Goal: Complete application form

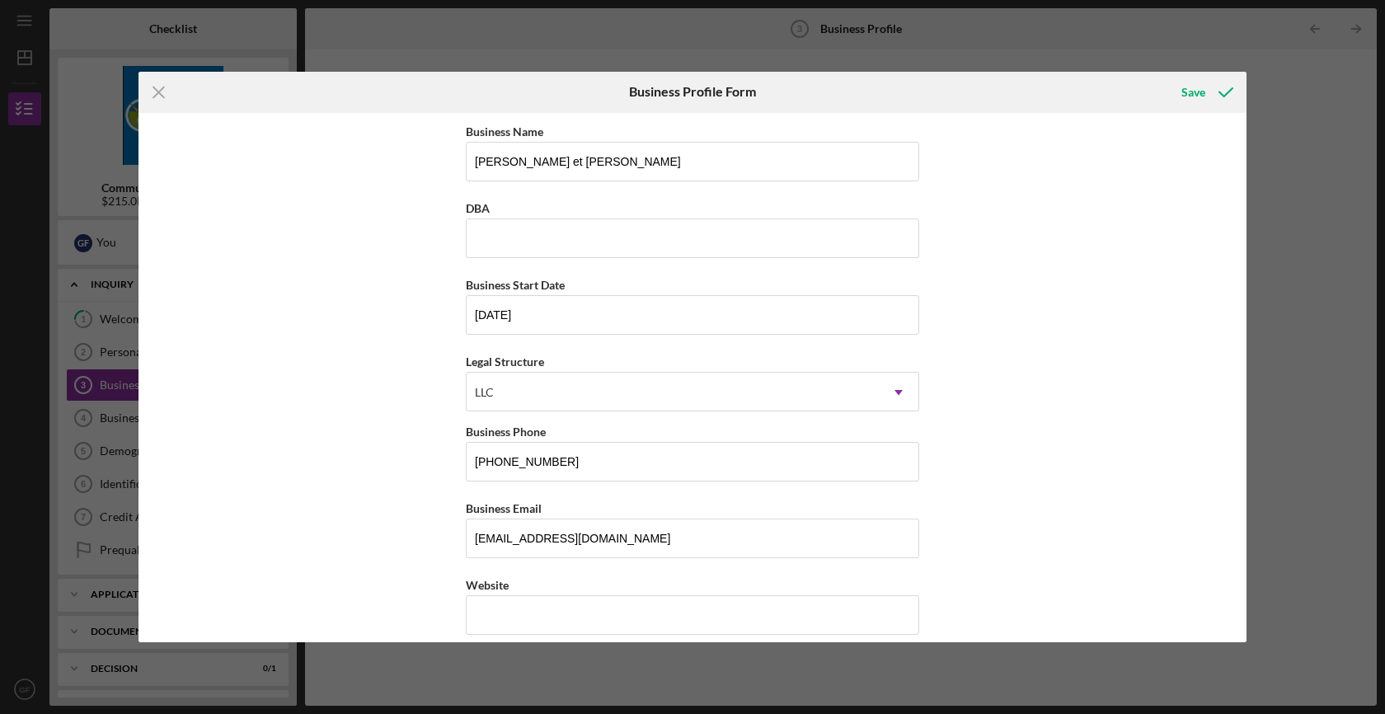
scroll to position [396, 0]
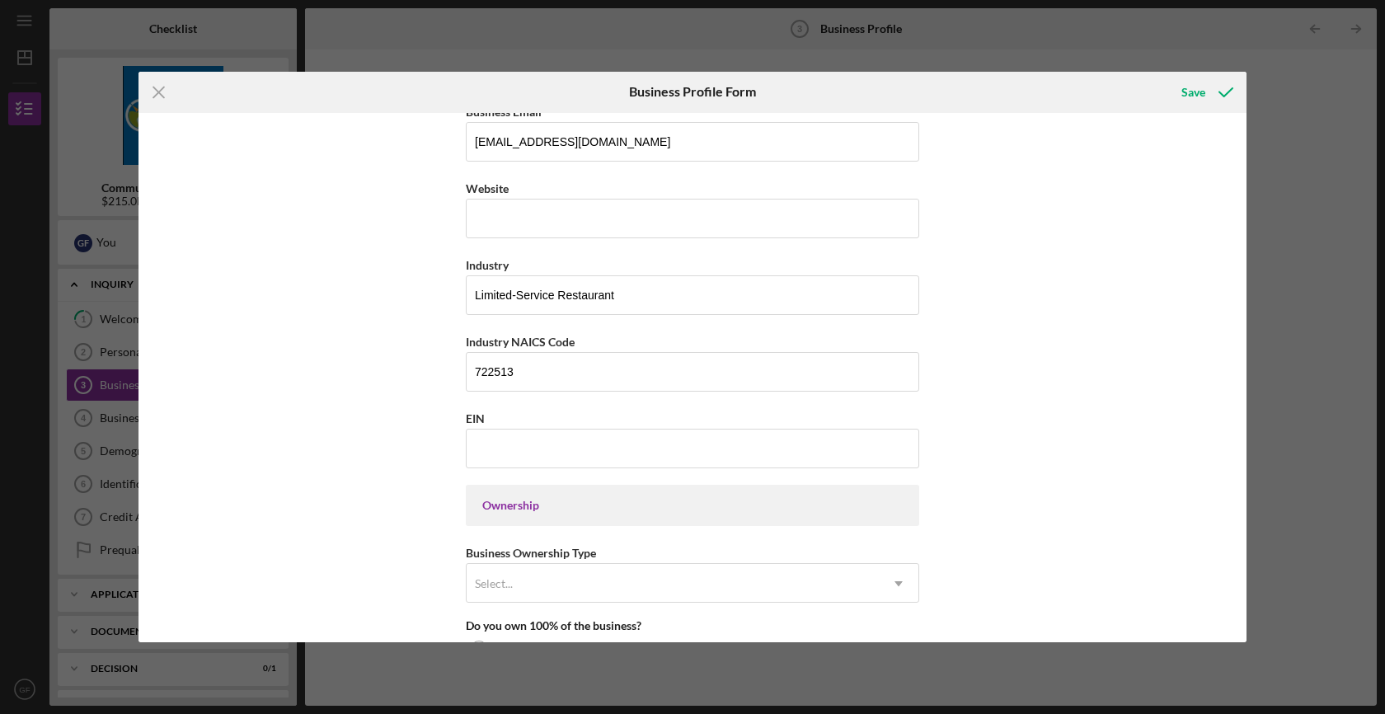
click at [352, 345] on div "Business Name [PERSON_NAME] et [PERSON_NAME] DBA Business Start Date [DATE] Leg…" at bounding box center [692, 378] width 1108 height 530
click at [557, 458] on input "EIN" at bounding box center [692, 449] width 453 height 40
click at [345, 518] on div "Business Name Anna et Pierre Le Comptoir DBA Business Start Date 07/02/2025 Leg…" at bounding box center [692, 378] width 1108 height 530
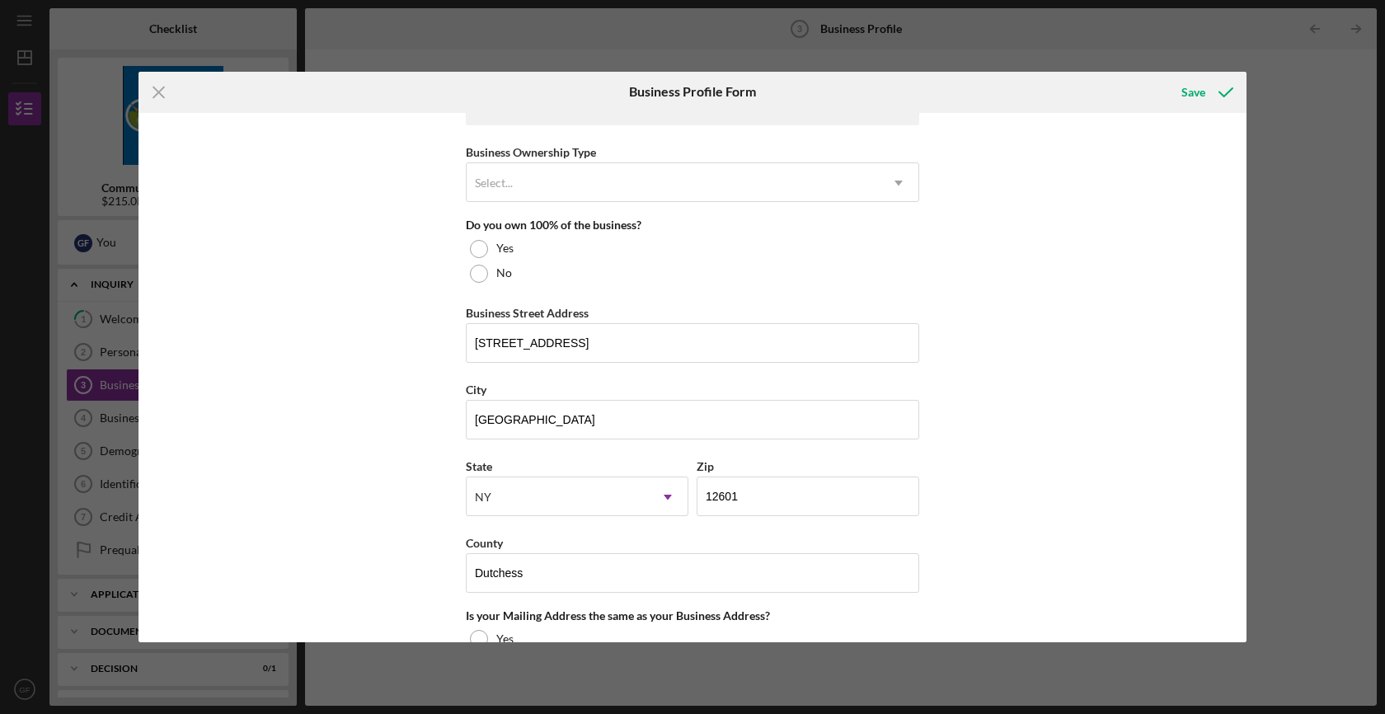
scroll to position [817, 0]
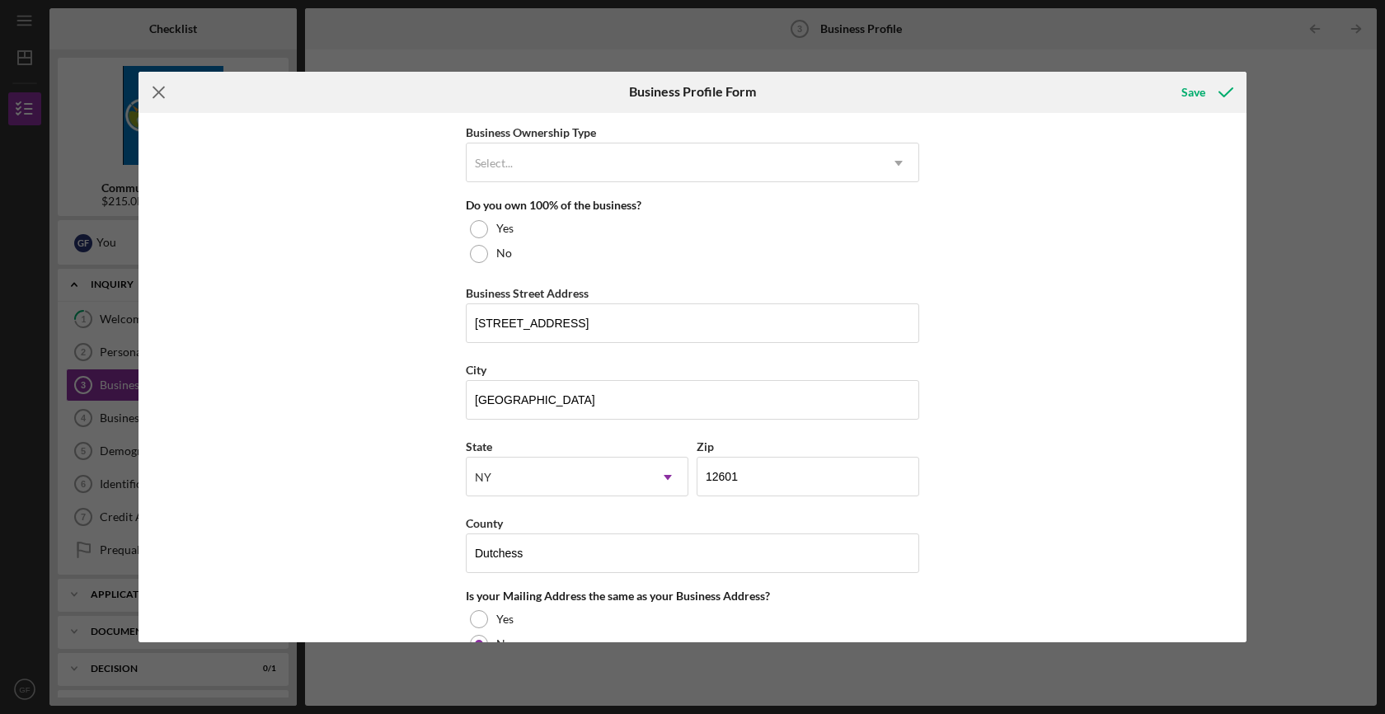
click at [162, 89] on line at bounding box center [158, 92] width 11 height 11
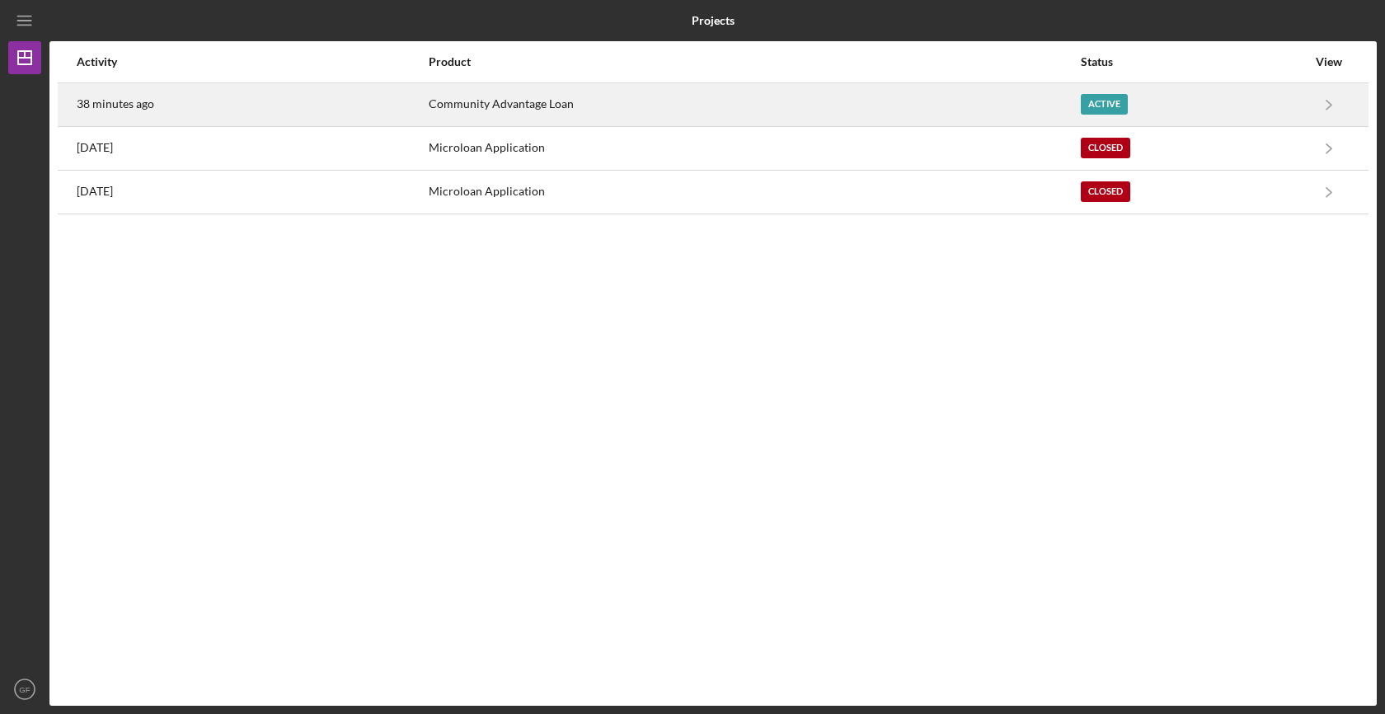
click at [645, 99] on div "Community Advantage Loan" at bounding box center [754, 104] width 650 height 41
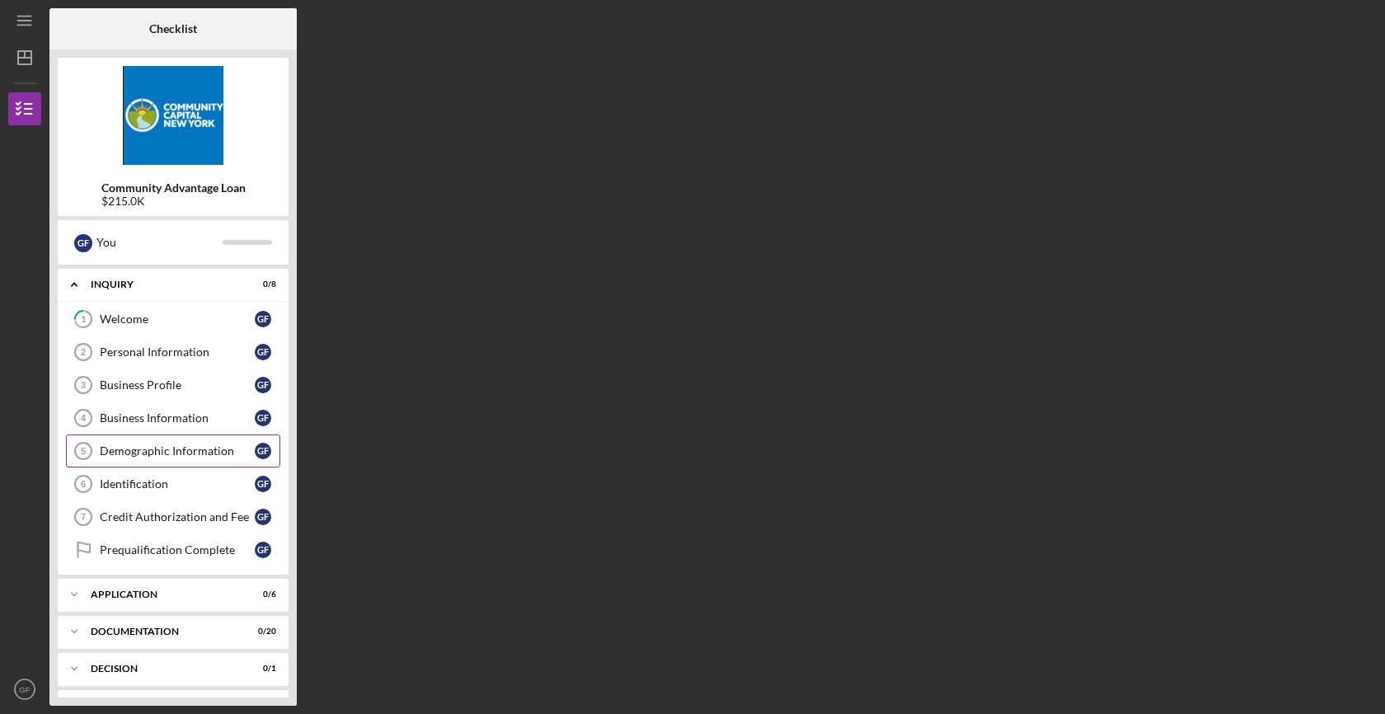
scroll to position [71, 0]
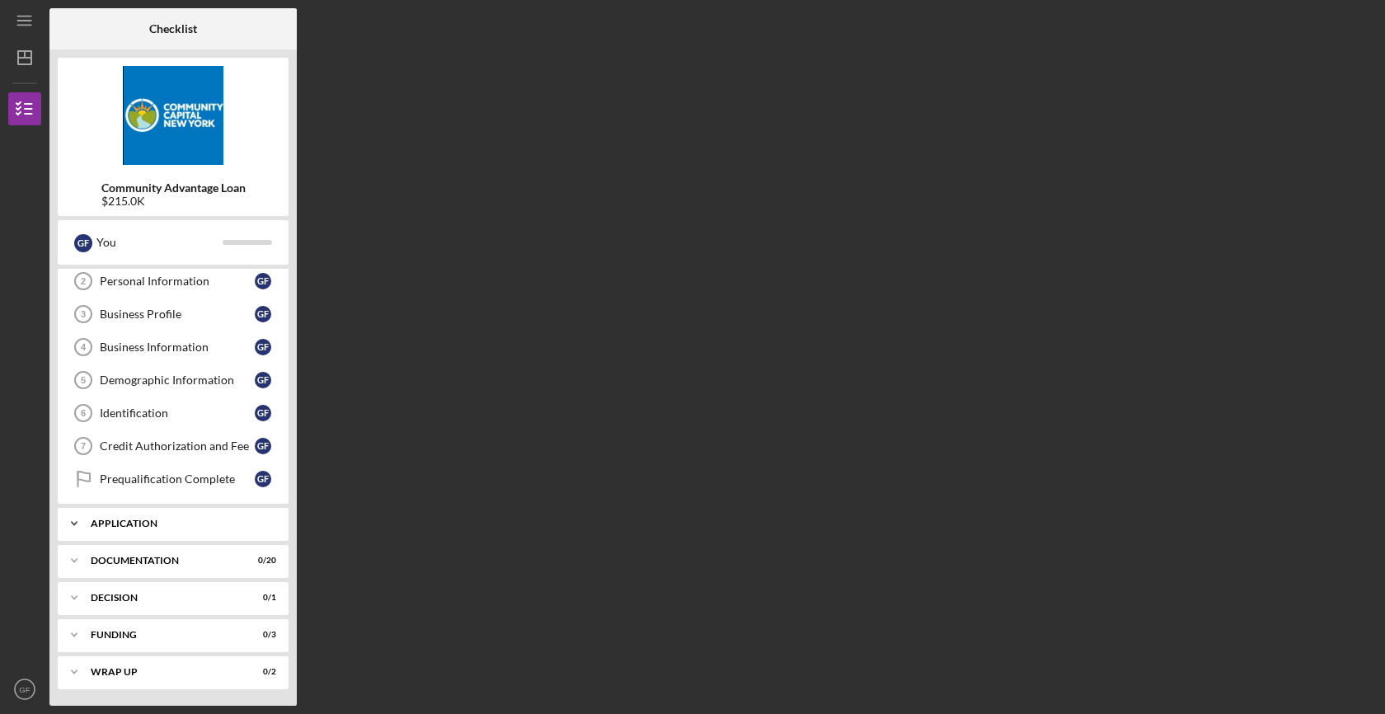
click at [164, 525] on div "Application" at bounding box center [179, 523] width 177 height 10
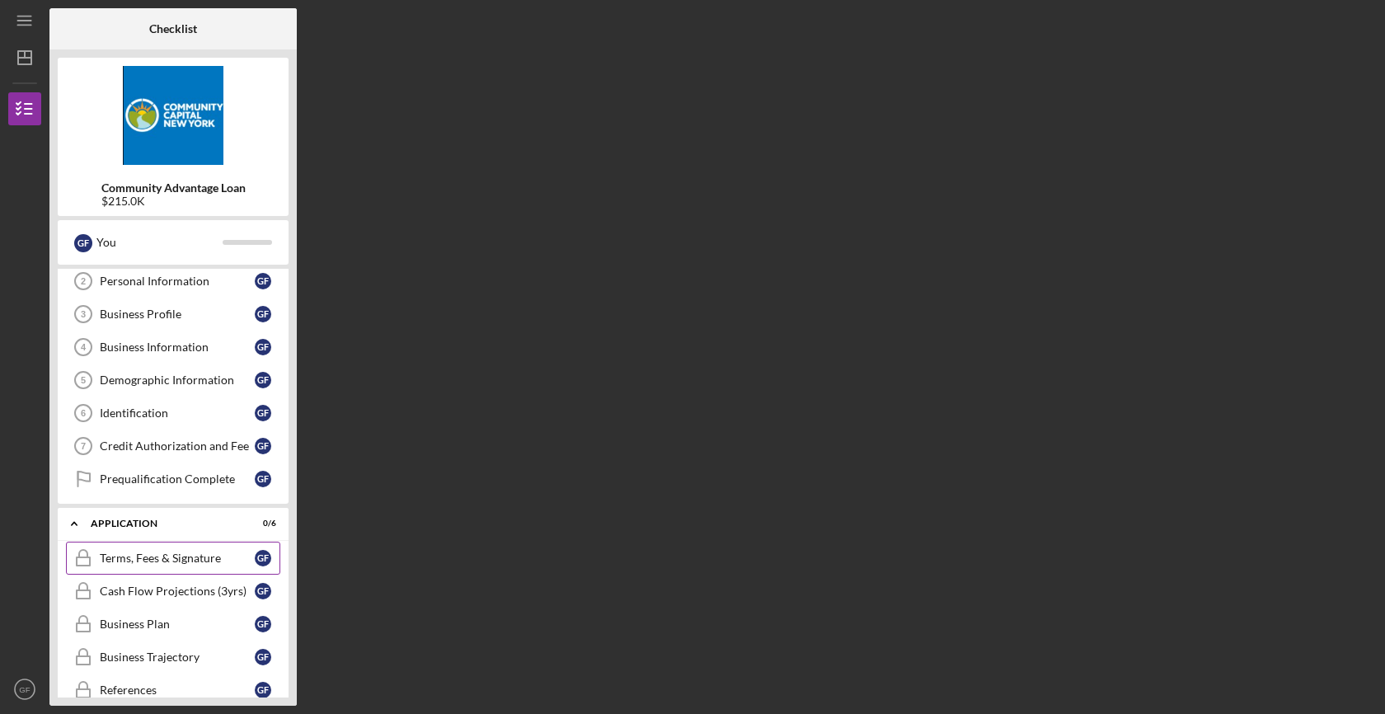
scroll to position [278, 0]
